Goal: Task Accomplishment & Management: Manage account settings

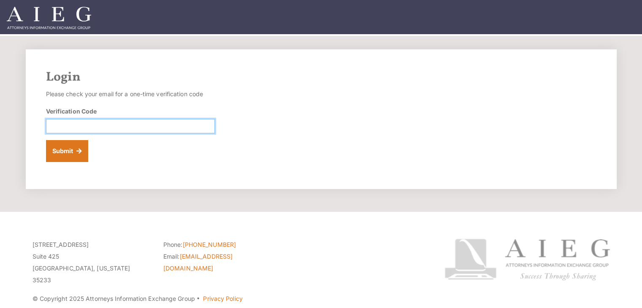
click at [129, 133] on input "Verification Code" at bounding box center [130, 126] width 169 height 14
type input "206334"
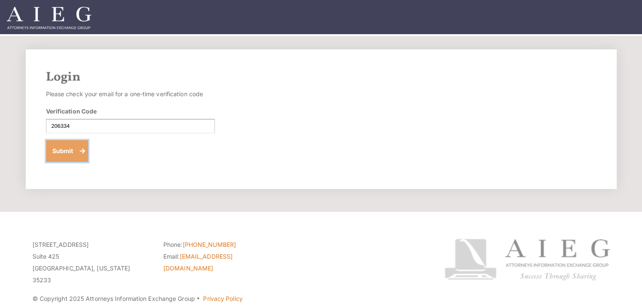
click at [57, 144] on button "Submit" at bounding box center [67, 151] width 43 height 22
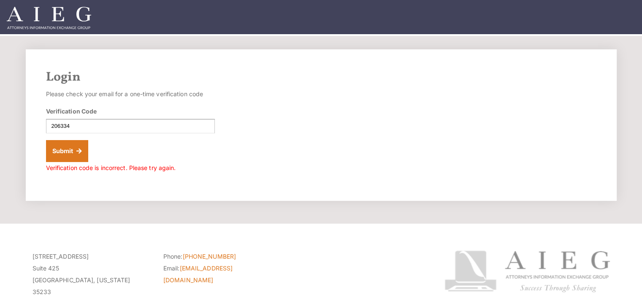
drag, startPoint x: 89, startPoint y: 115, endPoint x: 86, endPoint y: 123, distance: 8.7
click at [88, 116] on div "Verification Code 206334" at bounding box center [130, 120] width 169 height 27
click at [81, 129] on input "206334" at bounding box center [130, 126] width 169 height 14
type input "2"
click at [123, 127] on input "Verification Code" at bounding box center [130, 126] width 169 height 14
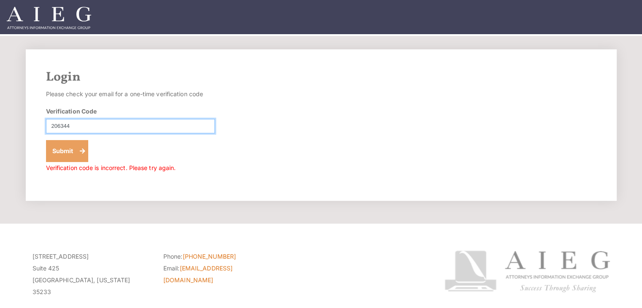
type input "206344"
click at [54, 149] on button "Submit" at bounding box center [67, 151] width 43 height 22
